Goal: Information Seeking & Learning: Check status

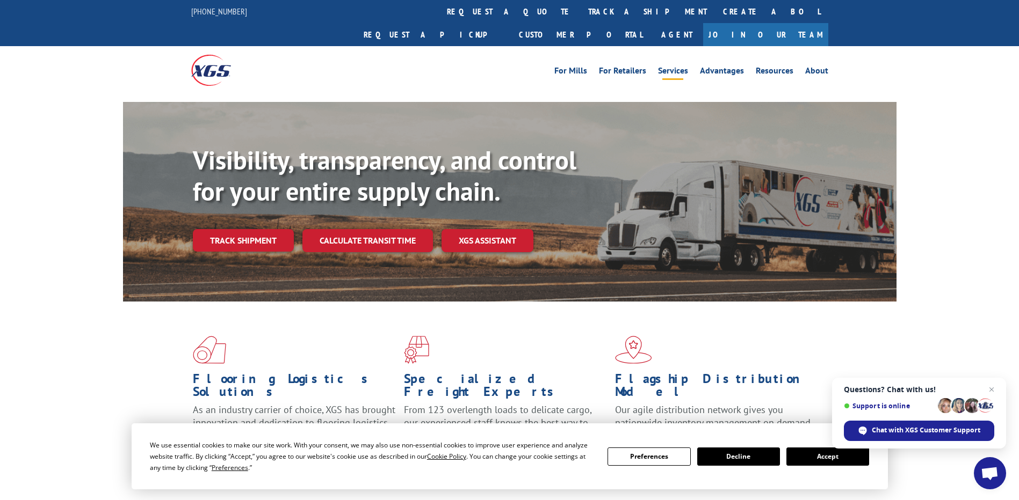
click at [674, 67] on link "Services" at bounding box center [673, 73] width 30 height 12
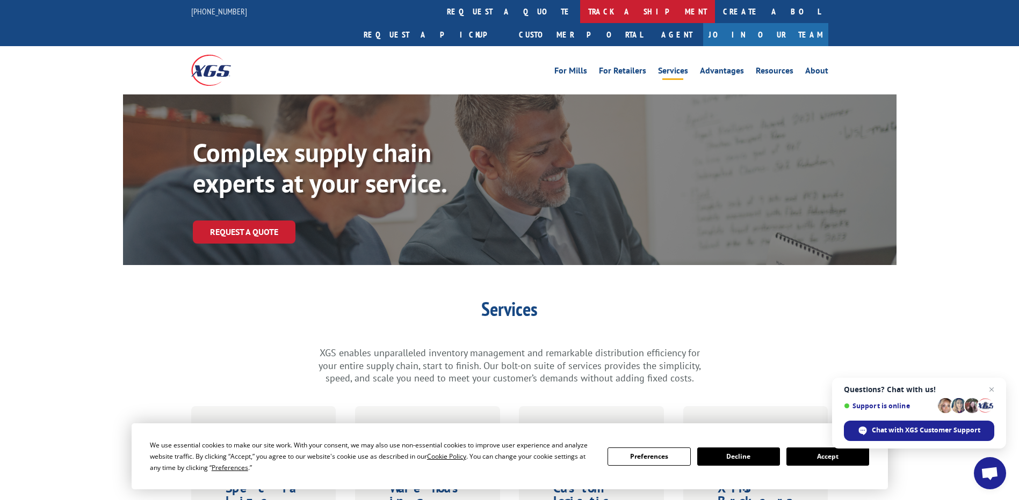
click at [580, 8] on link "track a shipment" at bounding box center [647, 11] width 135 height 23
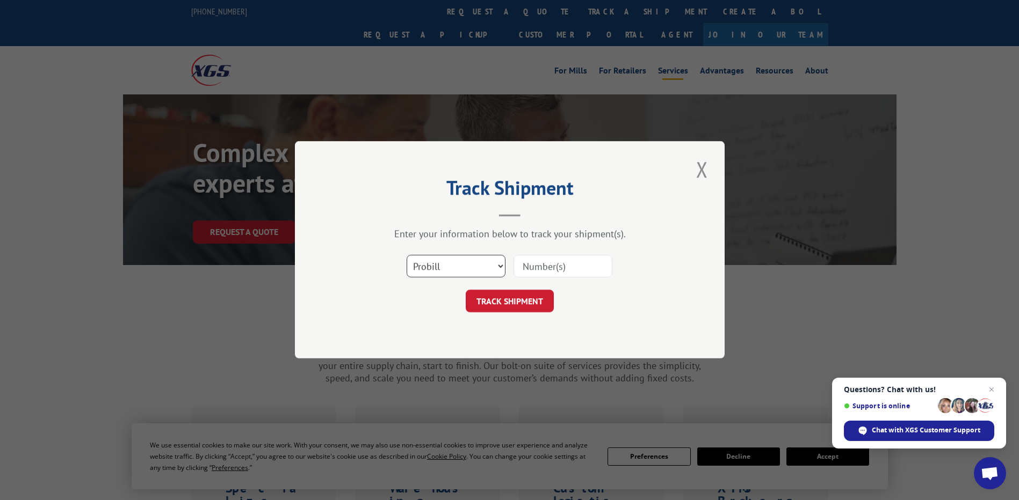
click at [492, 260] on select "Select category... Probill BOL PO" at bounding box center [455, 267] width 99 height 23
select select "bol"
click at [406, 256] on select "Select category... Probill BOL PO" at bounding box center [455, 267] width 99 height 23
click at [529, 263] on input at bounding box center [562, 267] width 99 height 23
paste input "4893351"
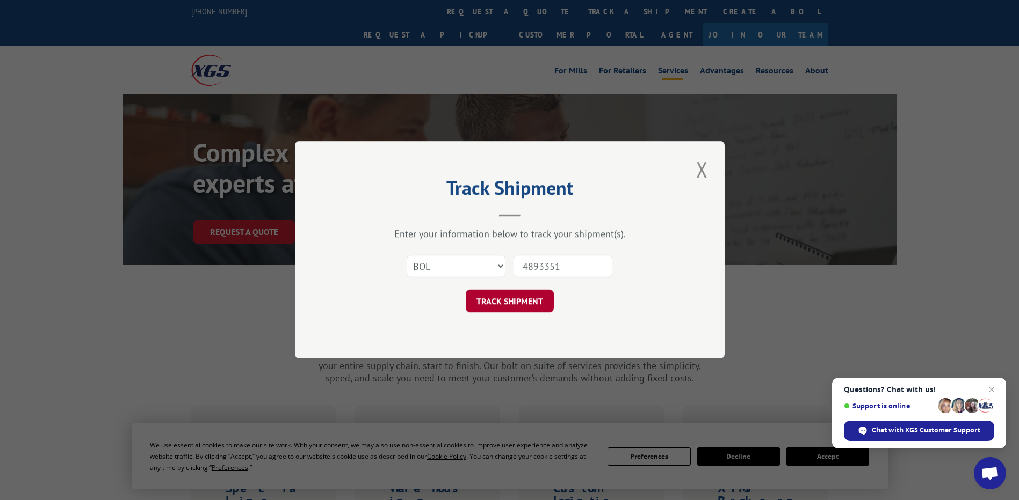
type input "4893351"
click at [520, 304] on button "TRACK SHIPMENT" at bounding box center [509, 301] width 88 height 23
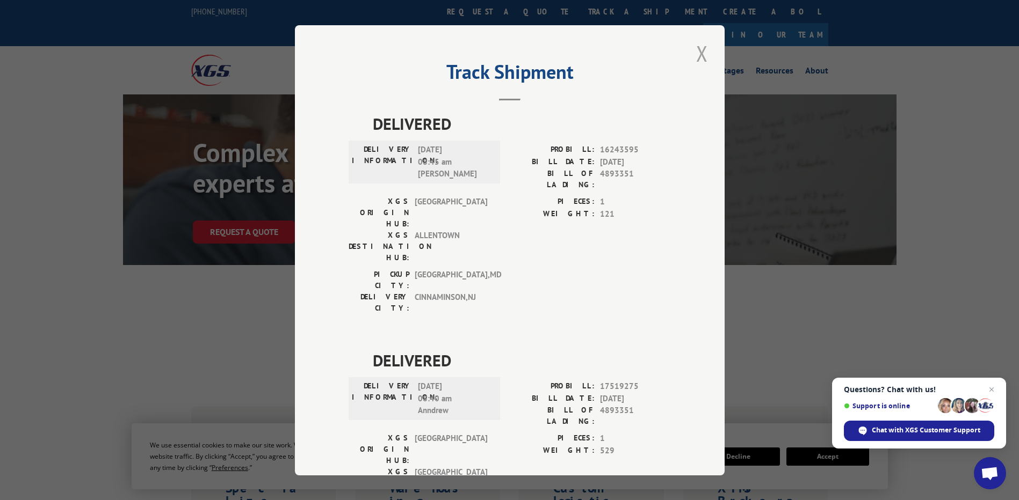
click at [701, 56] on button "Close modal" at bounding box center [702, 54] width 18 height 30
